Goal: Information Seeking & Learning: Learn about a topic

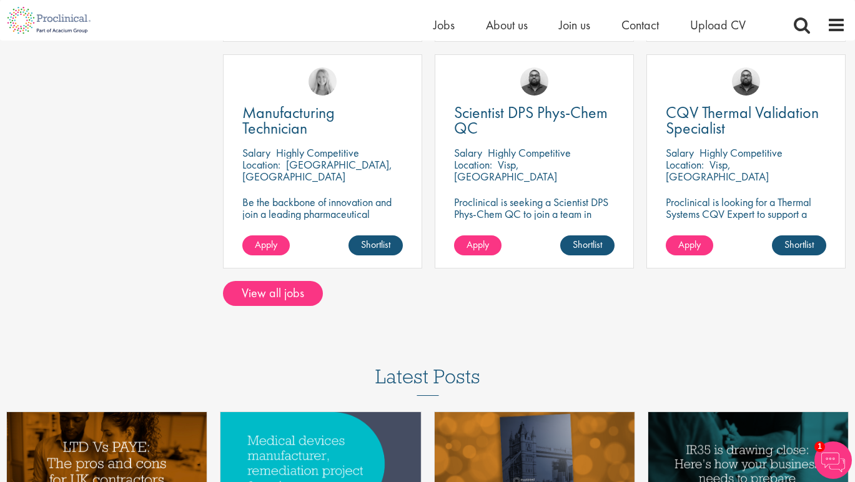
scroll to position [919, 0]
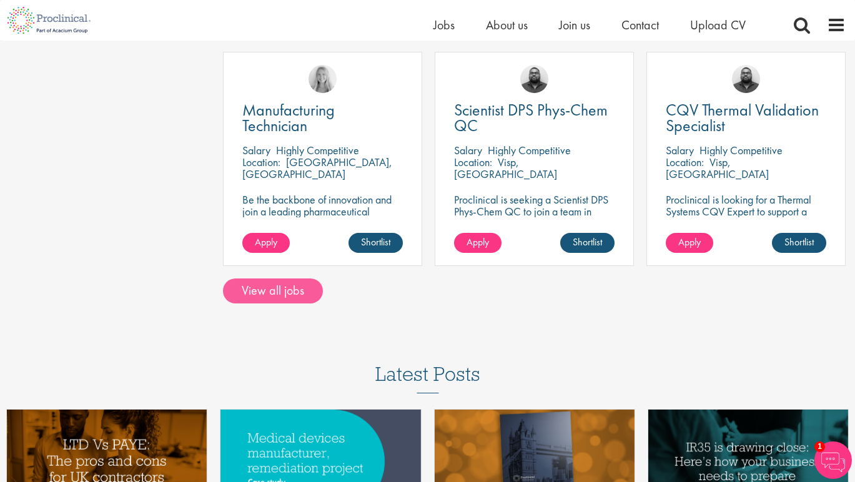
click at [303, 297] on link "View all jobs" at bounding box center [273, 291] width 100 height 25
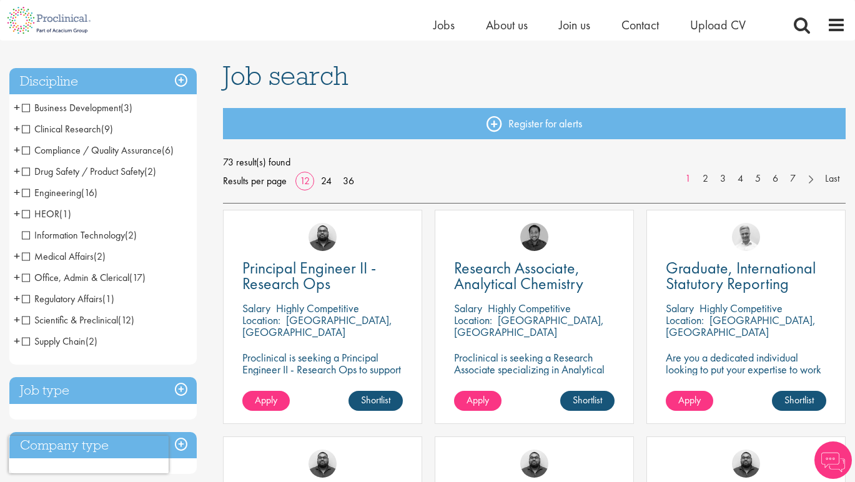
scroll to position [90, 0]
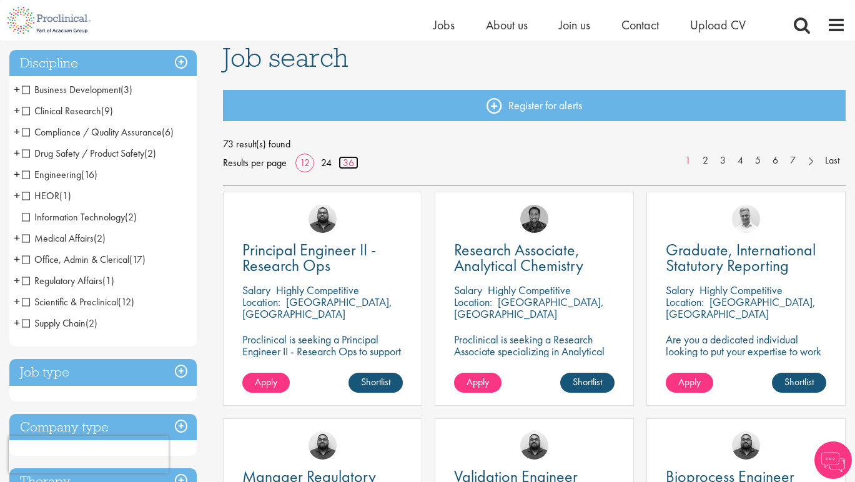
click at [349, 162] on link "36" at bounding box center [348, 162] width 20 height 13
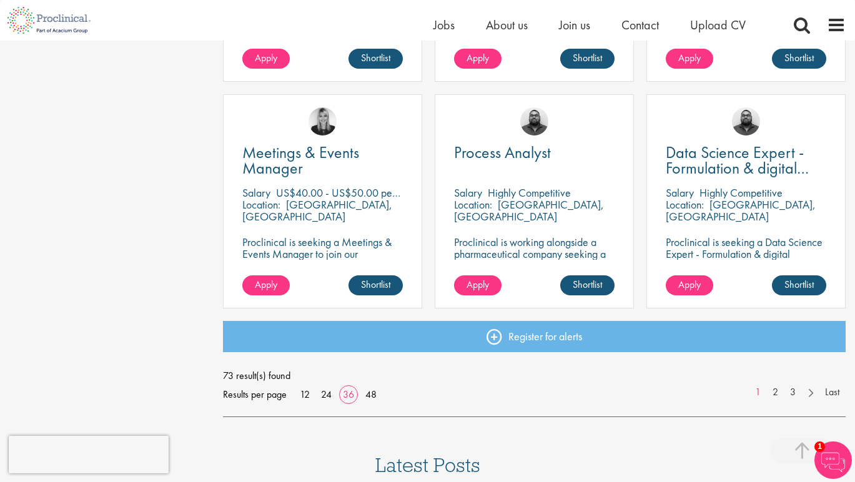
scroll to position [2690, 0]
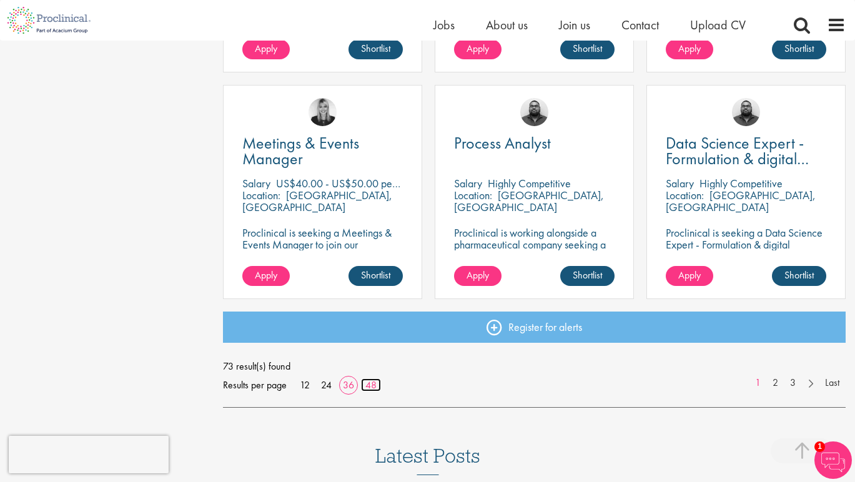
click at [371, 385] on link "48" at bounding box center [371, 384] width 20 height 13
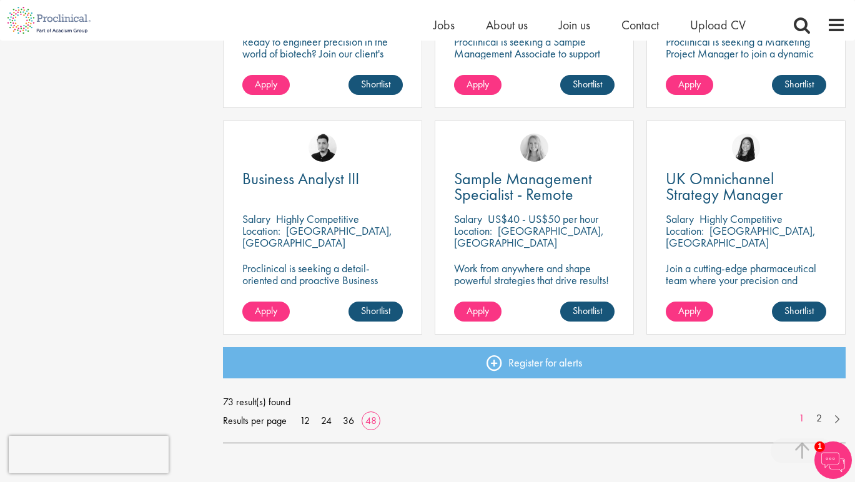
scroll to position [3568, 0]
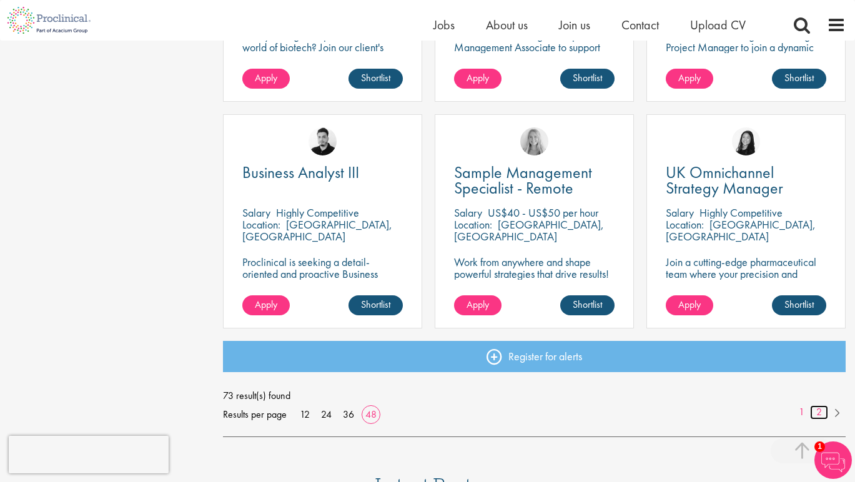
click at [817, 412] on link "2" at bounding box center [819, 412] width 18 height 14
